Goal: Ask a question

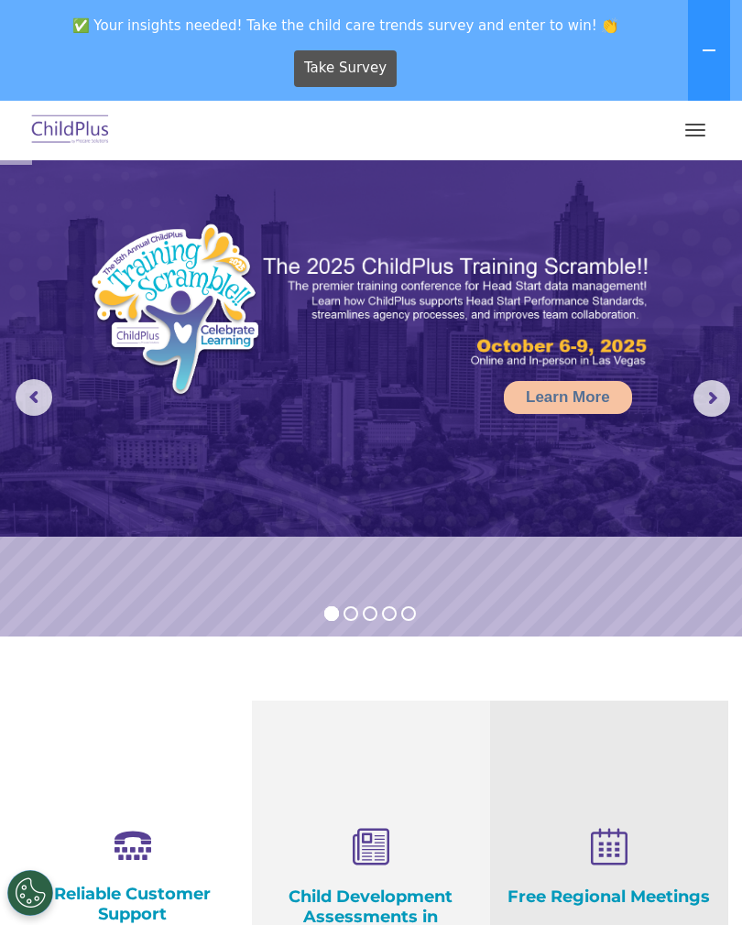
select select "MEDIUM"
click at [700, 128] on button "button" at bounding box center [695, 129] width 38 height 29
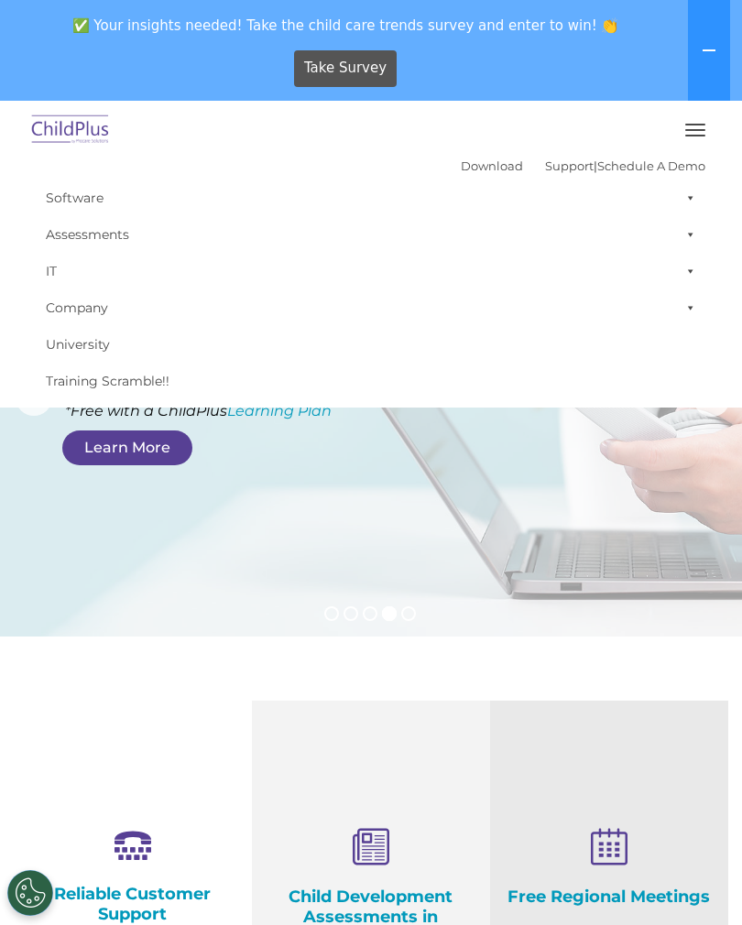
click at [692, 122] on button "button" at bounding box center [695, 129] width 38 height 29
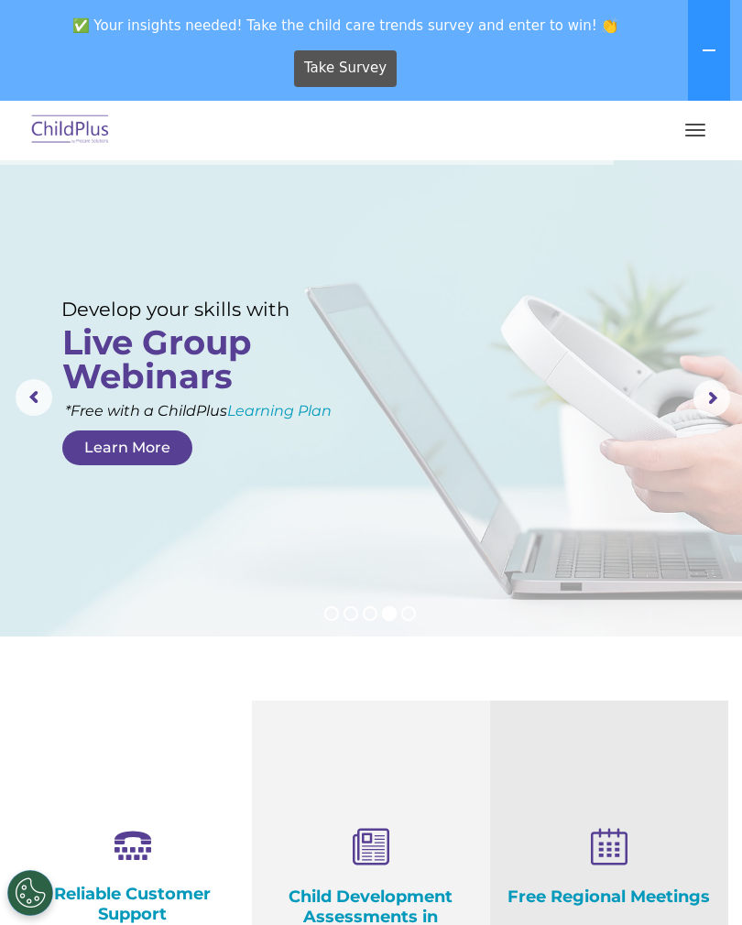
click at [698, 122] on button "button" at bounding box center [695, 129] width 38 height 29
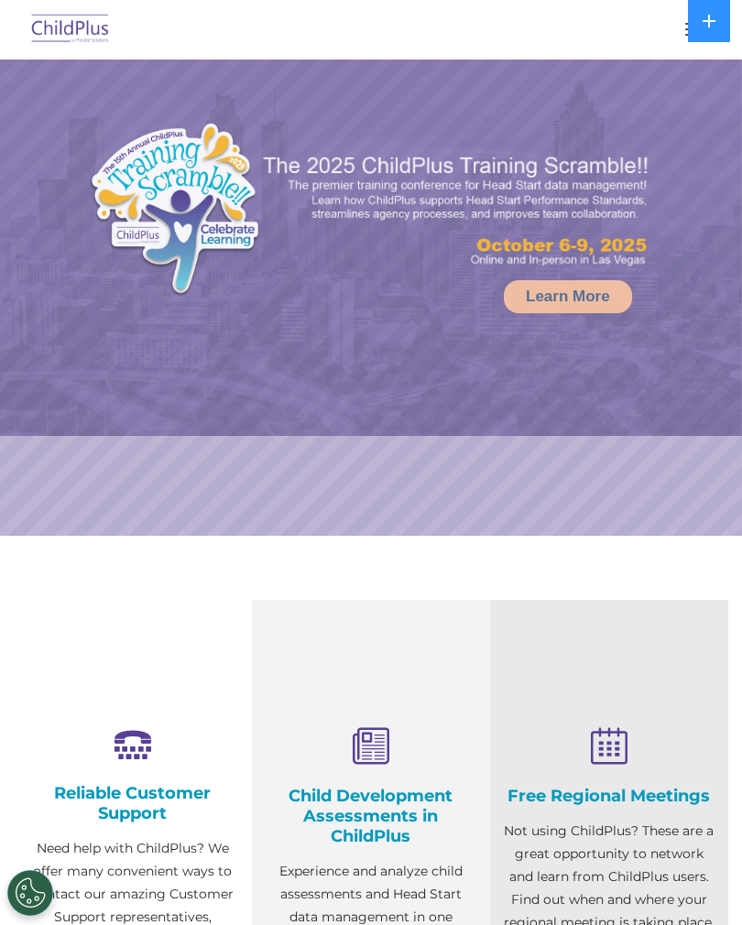
select select "MEDIUM"
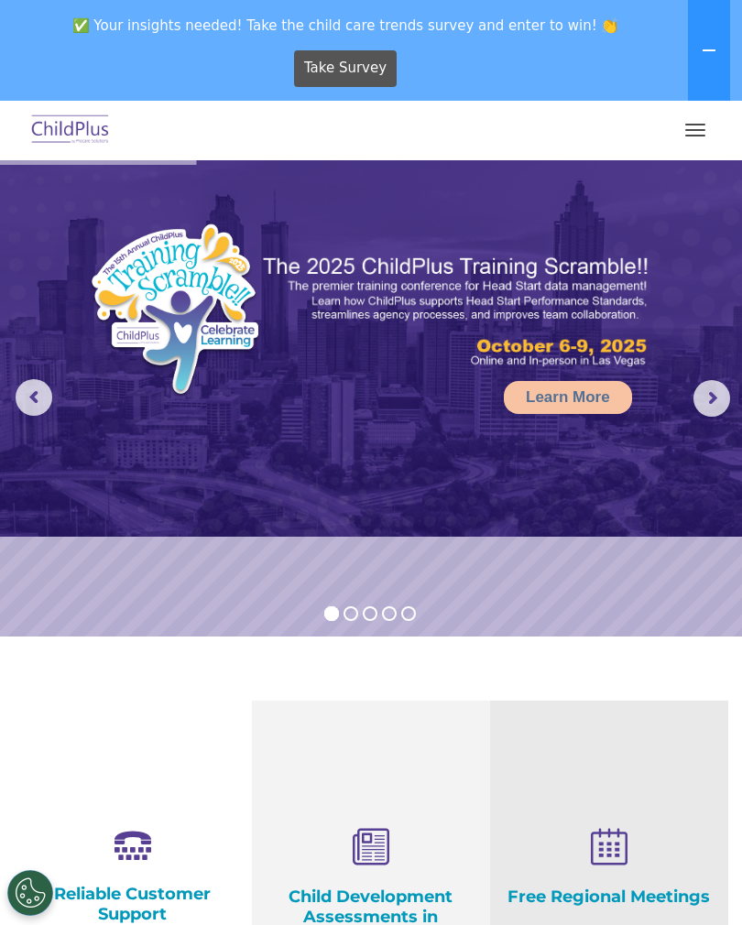
click at [698, 124] on span "button" at bounding box center [695, 125] width 20 height 2
